Goal: Transaction & Acquisition: Purchase product/service

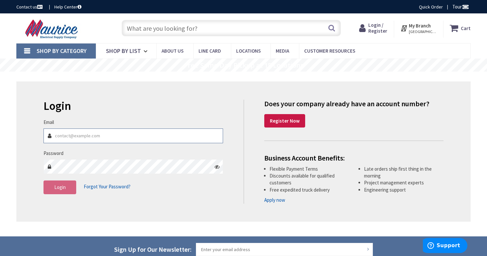
type input "[PERSON_NAME][EMAIL_ADDRESS][DOMAIN_NAME]"
click at [67, 189] on button "Login" at bounding box center [60, 188] width 33 height 14
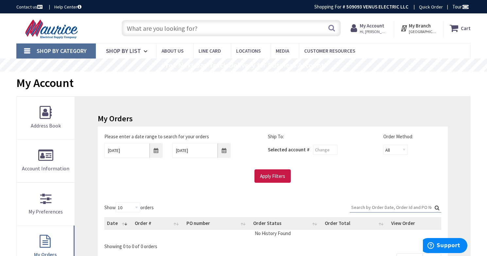
click at [146, 27] on input "text" at bounding box center [231, 28] width 219 height 16
paste input "BRN115GF"
type input "BRN115GF"
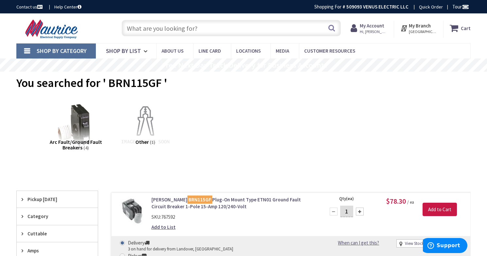
click at [175, 29] on input "text" at bounding box center [231, 28] width 219 height 16
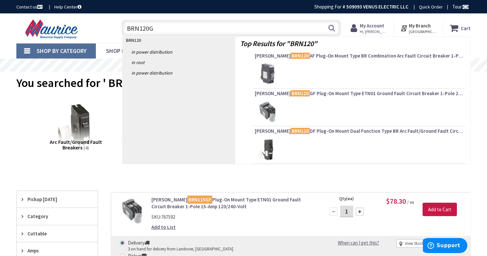
type input "BRN120GF"
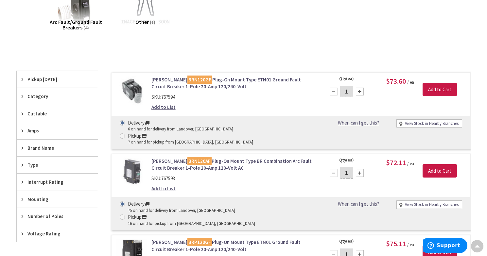
scroll to position [122, 0]
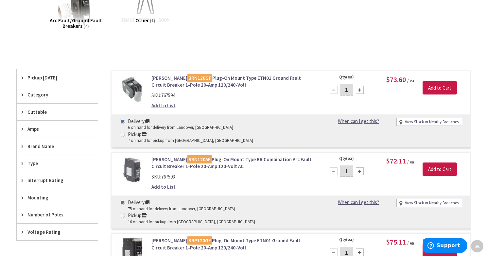
click at [125, 132] on span at bounding box center [122, 134] width 5 height 5
click at [126, 132] on input "Pickup 7 on hand for pickup from Annapolis, MD" at bounding box center [123, 134] width 4 height 4
radio input "true"
click at [437, 87] on input "Add to Cart" at bounding box center [440, 88] width 34 height 14
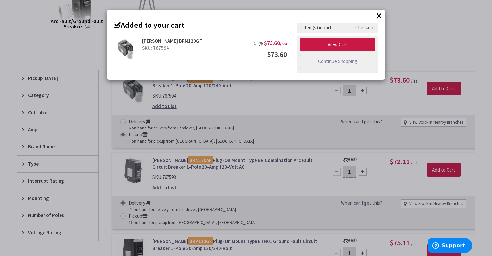
click at [379, 16] on button "×" at bounding box center [379, 16] width 10 height 10
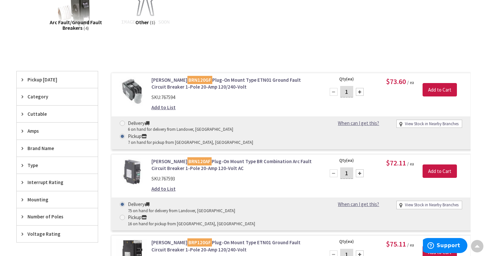
scroll to position [0, 0]
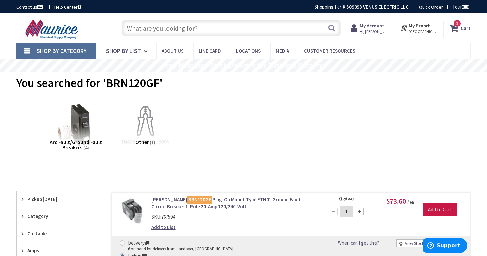
click at [458, 25] on span "1" at bounding box center [457, 24] width 2 height 6
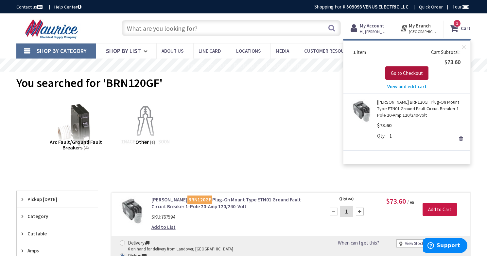
click at [403, 68] on button "Go to Checkout" at bounding box center [406, 73] width 43 height 14
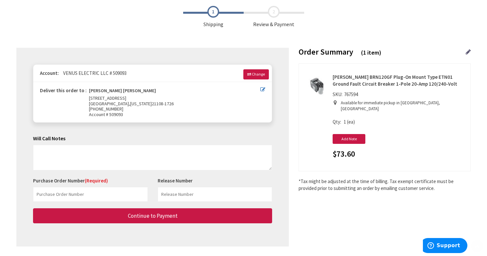
scroll to position [70, 0]
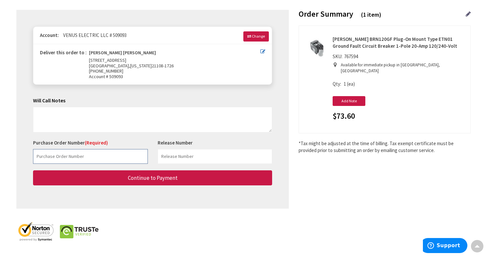
click at [96, 158] on input "text" at bounding box center [90, 156] width 115 height 15
click at [89, 150] on input "text" at bounding box center [90, 156] width 115 height 15
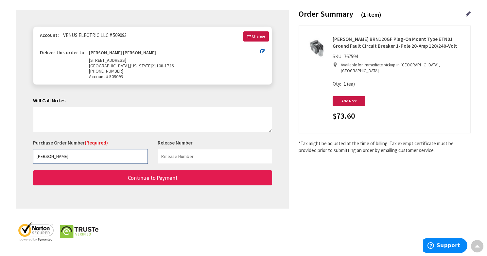
type input "[PERSON_NAME]"
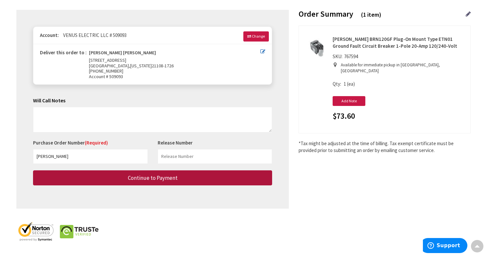
click at [162, 182] on button "Continue to Payment" at bounding box center [152, 177] width 239 height 15
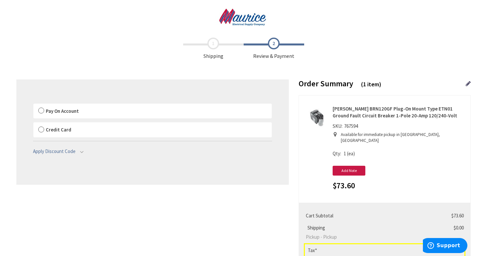
click at [40, 112] on label "Pay On Account" at bounding box center [152, 111] width 238 height 15
click at [33, 105] on input "Pay On Account" at bounding box center [33, 105] width 0 height 0
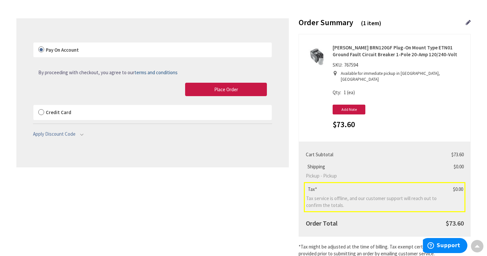
scroll to position [61, 0]
click at [218, 88] on span "Place Order" at bounding box center [226, 89] width 24 height 6
